Goal: Information Seeking & Learning: Learn about a topic

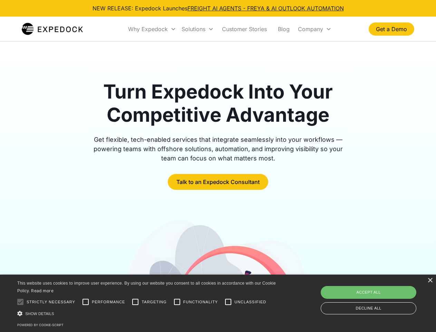
click at [152, 29] on div "Why Expedock" at bounding box center [148, 29] width 40 height 7
click at [198, 29] on div "Solutions" at bounding box center [194, 29] width 24 height 7
click at [315, 29] on div "Company" at bounding box center [310, 29] width 25 height 7
click at [20, 301] on div at bounding box center [20, 302] width 14 height 14
click at [86, 301] on input "Performance" at bounding box center [86, 302] width 14 height 14
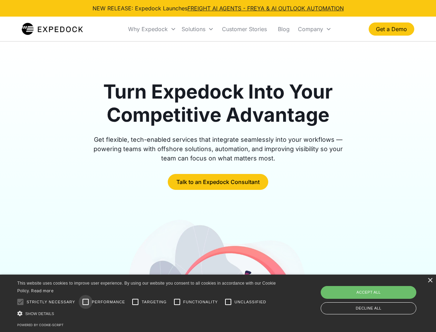
checkbox input "true"
click at [135, 301] on input "Targeting" at bounding box center [135, 302] width 14 height 14
checkbox input "true"
click at [177, 301] on input "Functionality" at bounding box center [177, 302] width 14 height 14
checkbox input "true"
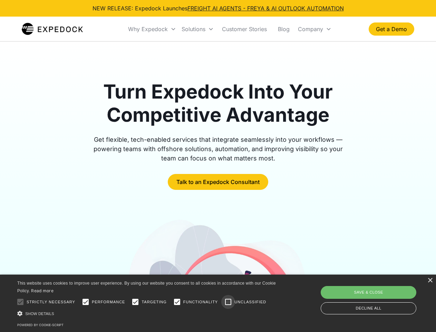
click at [228, 301] on input "Unclassified" at bounding box center [228, 302] width 14 height 14
checkbox input "true"
click at [148, 313] on div "Show details Hide details" at bounding box center [147, 312] width 261 height 7
